Goal: Task Accomplishment & Management: Manage account settings

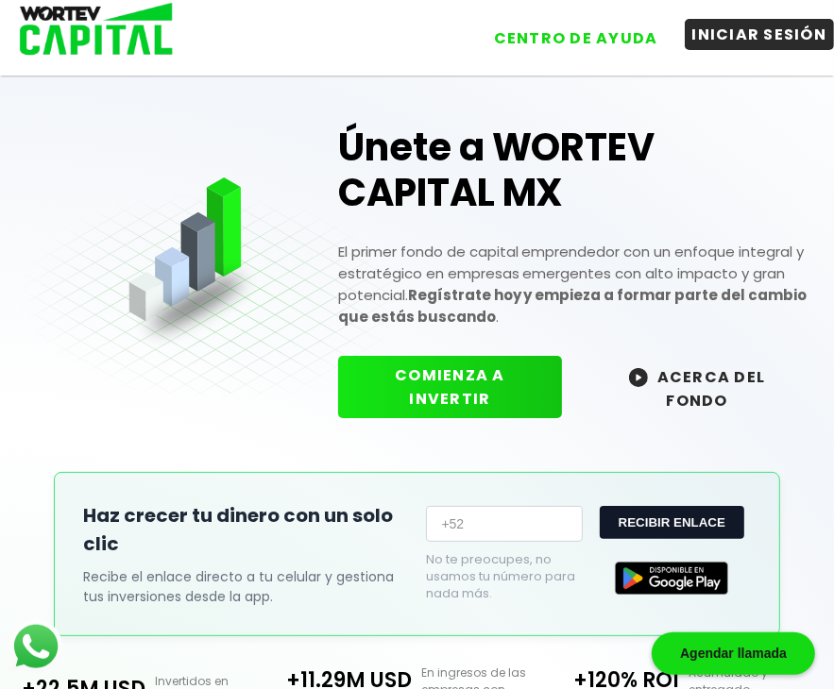
click at [766, 34] on button "INICIAR SESIÓN" at bounding box center [760, 34] width 150 height 31
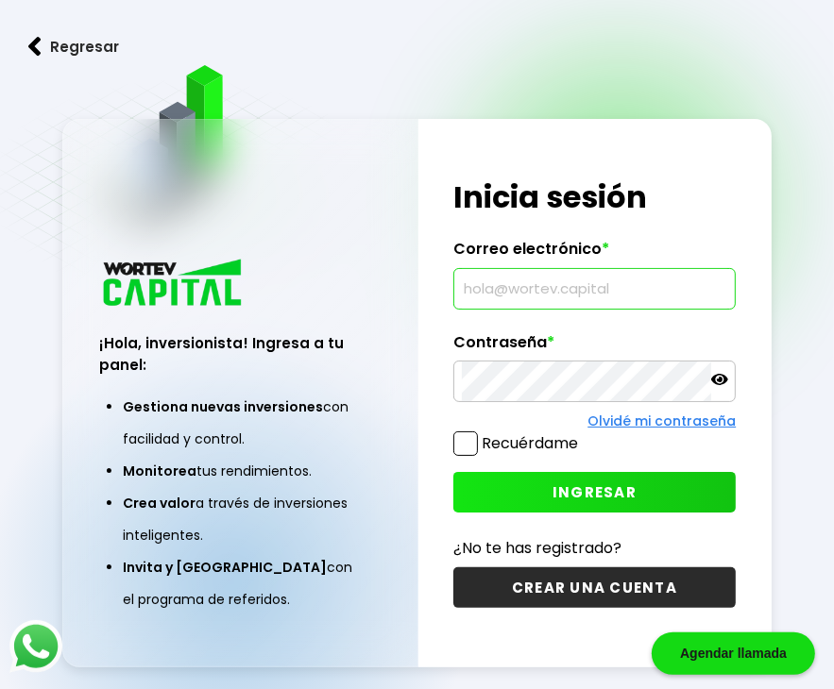
click at [503, 293] on input "text" at bounding box center [594, 289] width 265 height 40
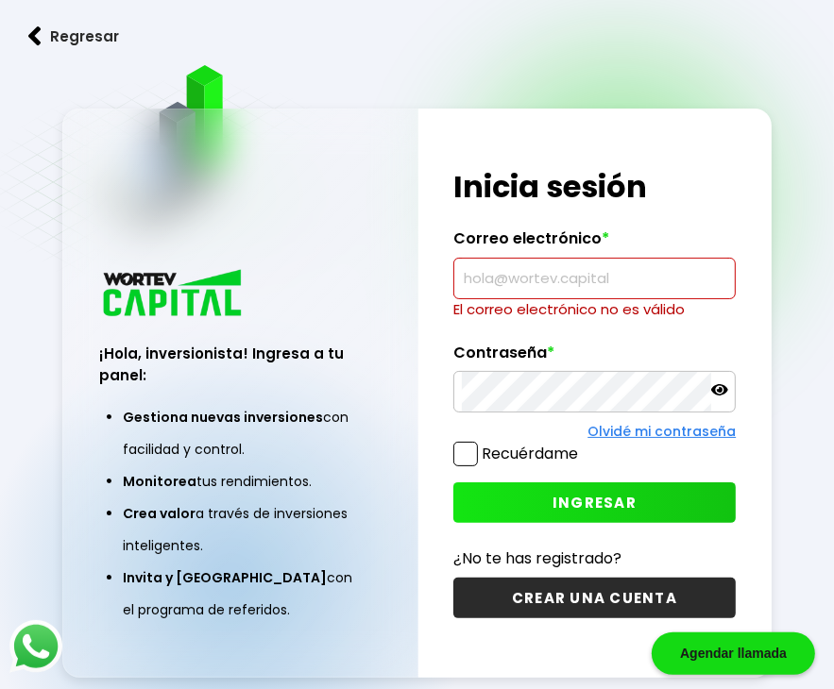
click at [512, 288] on input "text" at bounding box center [594, 279] width 265 height 40
type input "[EMAIL_ADDRESS][DOMAIN_NAME]"
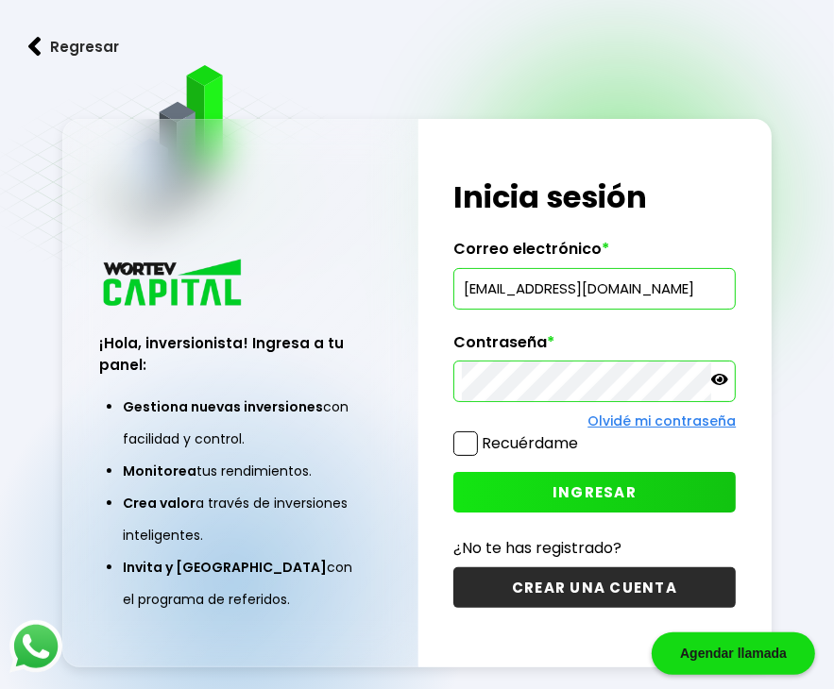
click at [589, 495] on span "INGRESAR" at bounding box center [595, 493] width 84 height 20
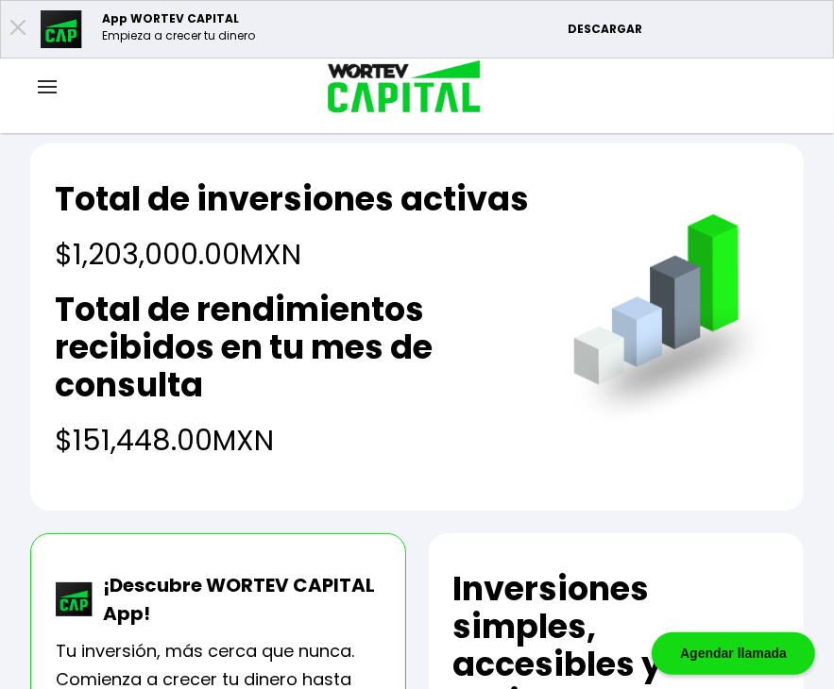
click at [42, 92] on img at bounding box center [47, 86] width 19 height 13
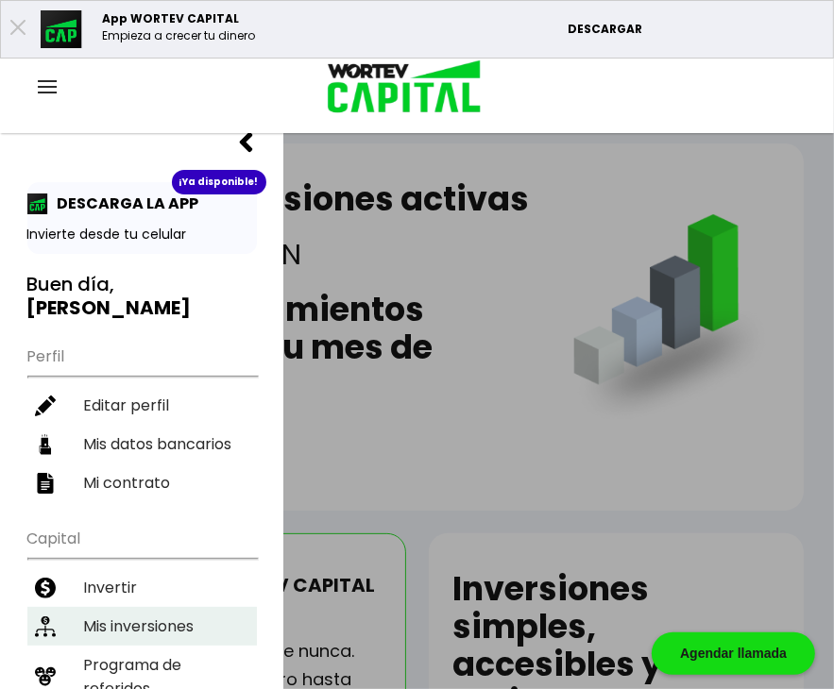
click at [121, 607] on li "Mis inversiones" at bounding box center [142, 626] width 230 height 39
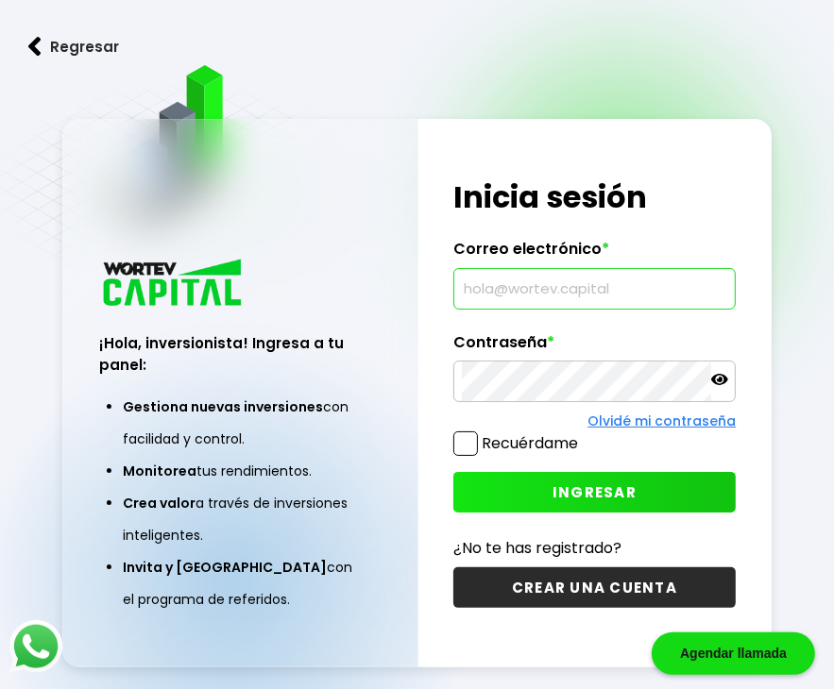
click at [510, 289] on input "text" at bounding box center [594, 289] width 265 height 40
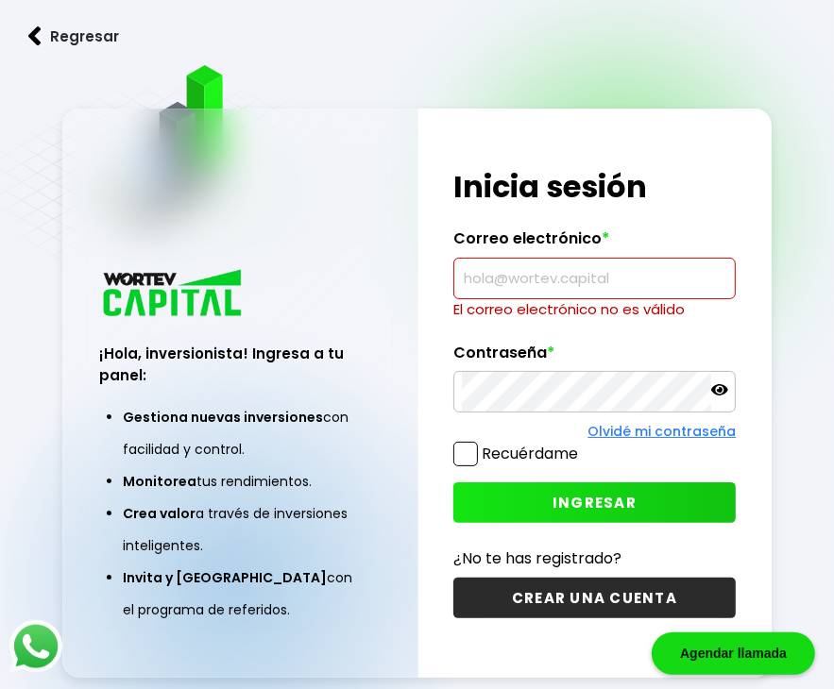
type input "[EMAIL_ADDRESS][DOMAIN_NAME]"
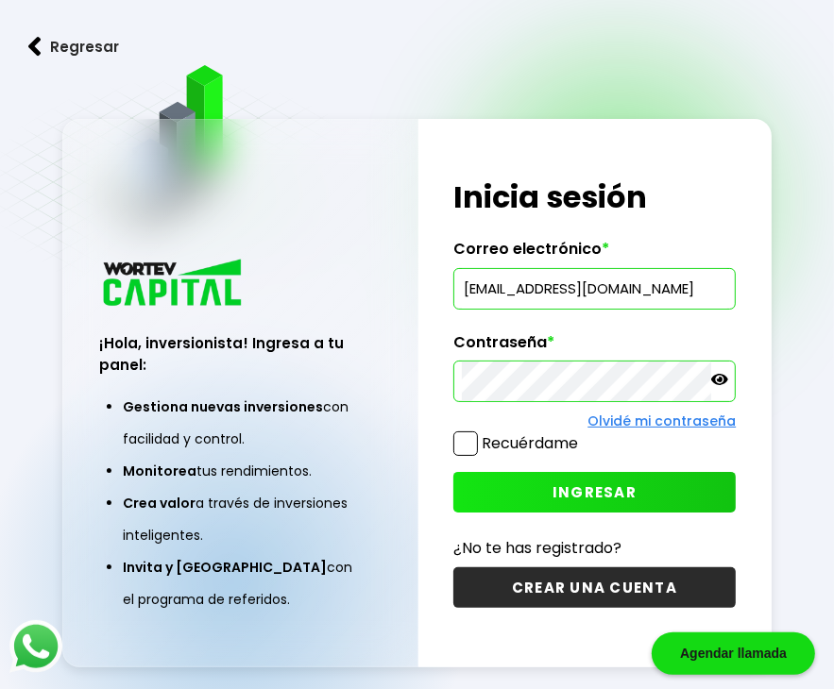
click at [583, 483] on span "INGRESAR" at bounding box center [595, 493] width 84 height 20
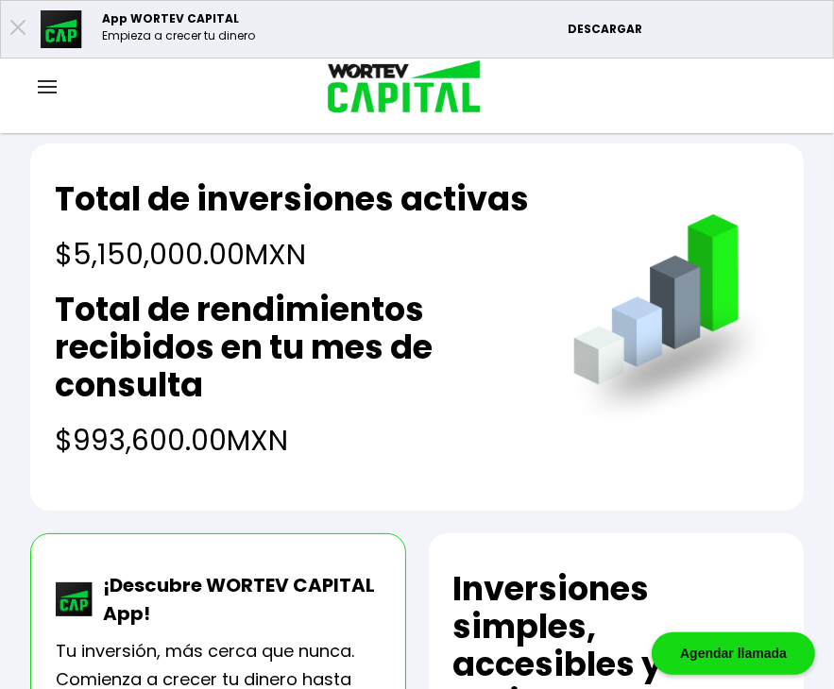
click at [49, 90] on img at bounding box center [47, 86] width 19 height 13
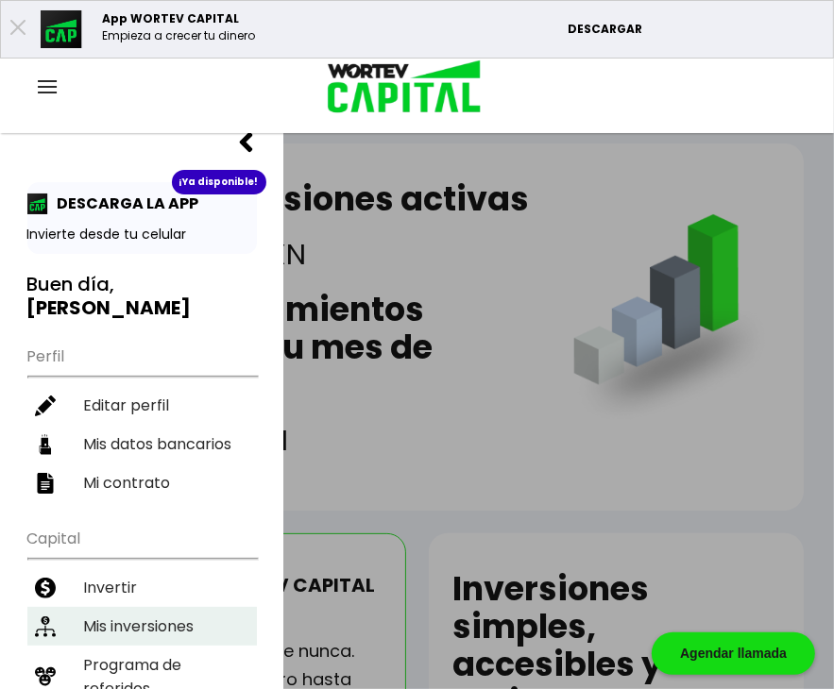
click at [118, 607] on li "Mis inversiones" at bounding box center [142, 626] width 230 height 39
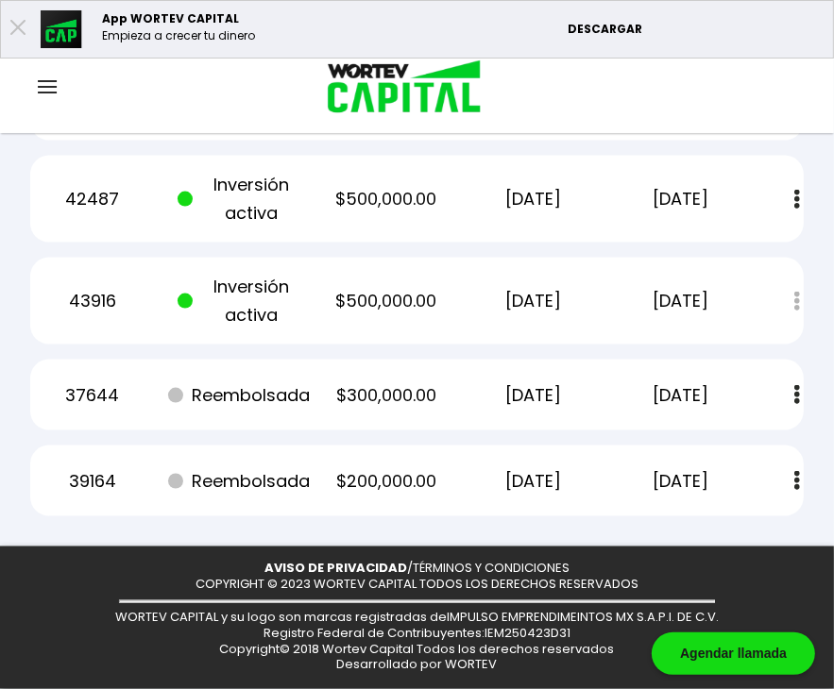
scroll to position [1934, 0]
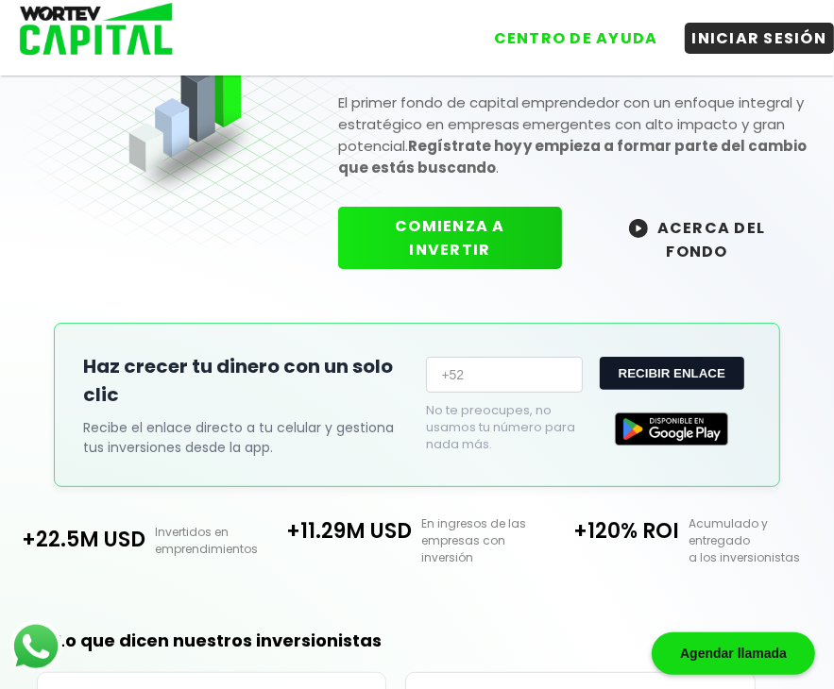
scroll to position [151, 0]
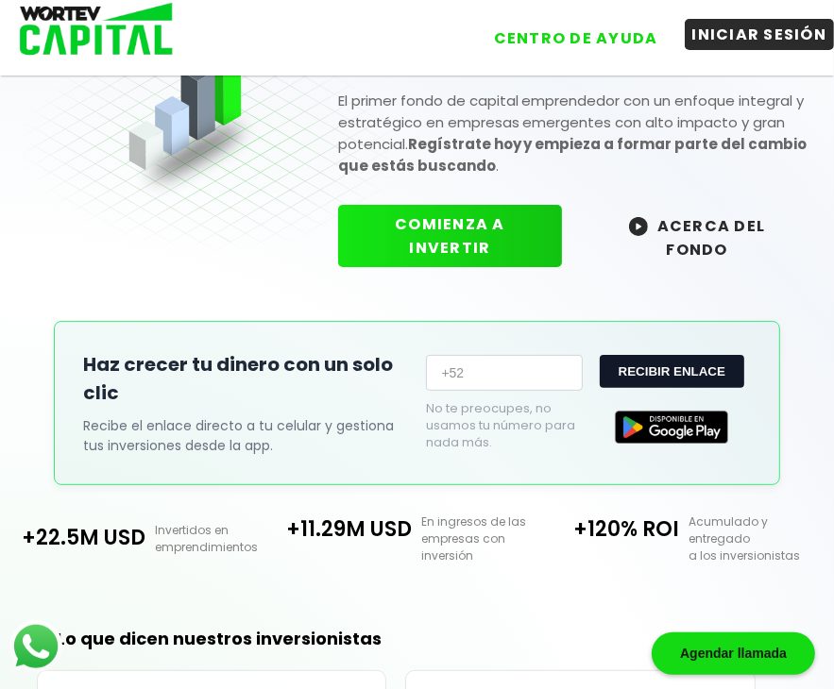
click at [727, 32] on button "INICIAR SESIÓN" at bounding box center [760, 34] width 150 height 31
